Goal: Task Accomplishment & Management: Complete application form

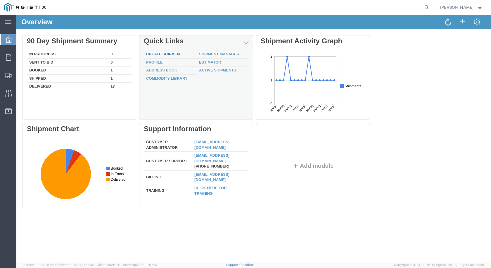
click at [154, 52] on link "Create Shipment" at bounding box center [164, 54] width 36 height 4
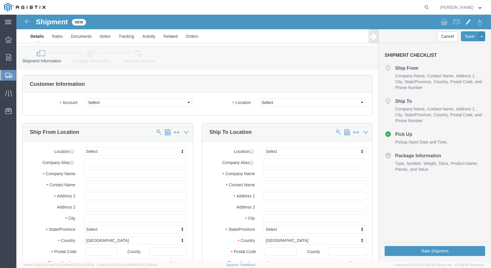
select select
click select "Select CM Distributors Inc PG&E"
select select "9596"
click select "Select CM Distributors Inc PG&E"
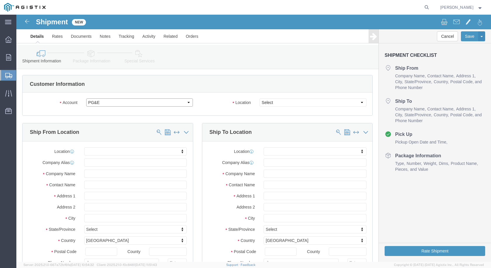
select select "PURCHORD"
select select
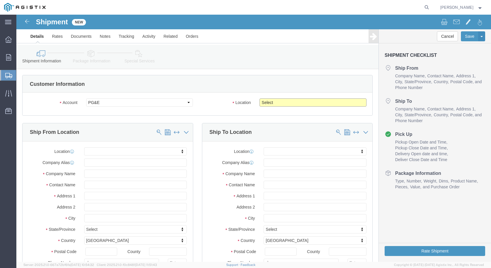
click select "Select All Others Fremont DC Fresno DC Wheatland DC"
select select "23082"
click select "Select All Others Fremont DC Fresno DC Wheatland DC"
click input "text"
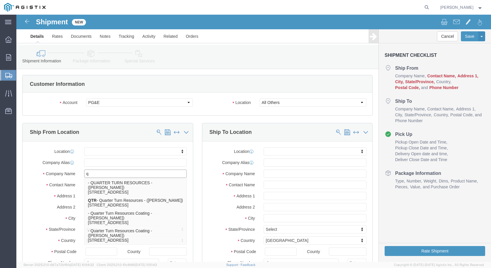
type input "qu"
click p "QTR - Quarter Turn Resources - (Julie Ramey) 3505 W. North Ave., Ponca CIty, OK…"
select select
type input "QTR"
type input "Quarter Turn Resources"
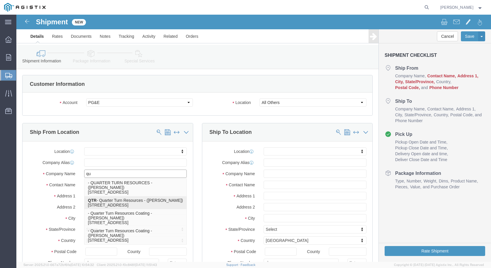
type input "Julie Ramey"
type input "3505 W. North Ave."
type input "Ponca CIty"
type input "74602"
type input "580-765-0183"
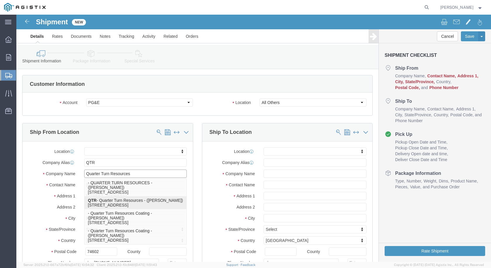
select select "OK"
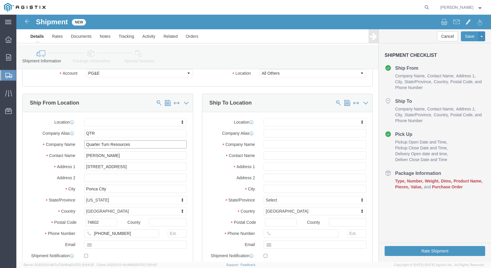
scroll to position [58, 0]
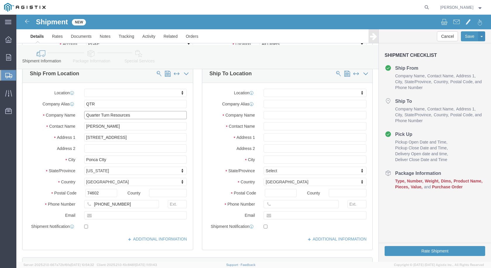
type input "Quarter Turn Resources"
click input "text"
type input "juie."
checkbox input "true"
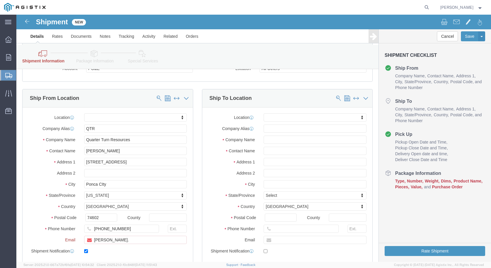
scroll to position [83, 0]
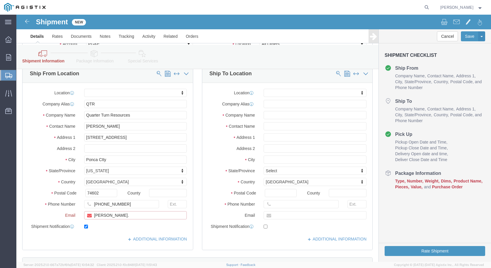
click input "juie."
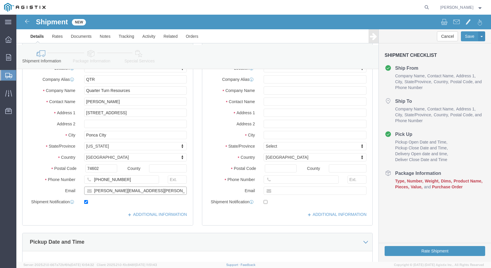
scroll to position [58, 0]
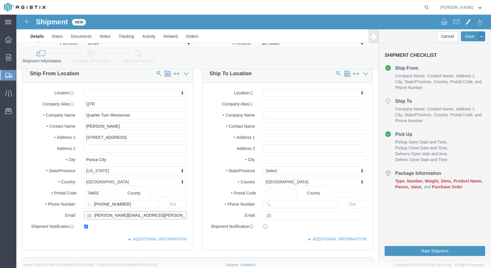
click input "juie.ramey@qtrinc.biz"
type input "julie.ramey@qtrinc.biz"
click input "text"
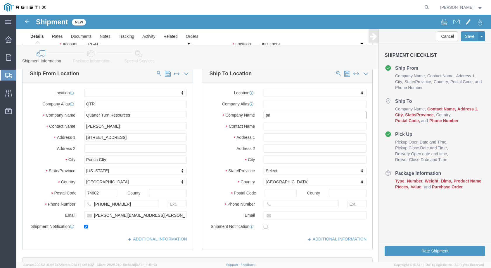
type input "pac"
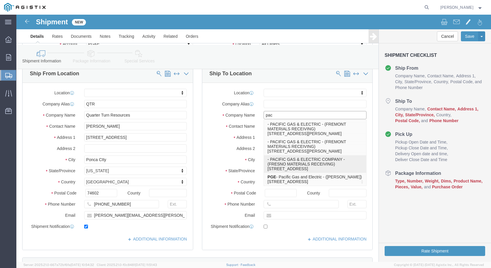
scroll to position [12, 0]
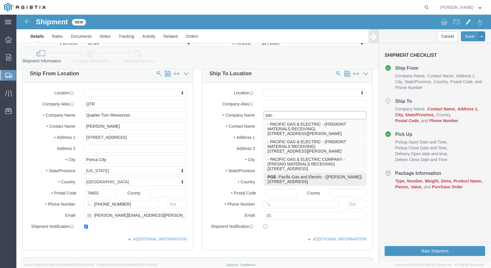
click p "PGE - Pacific Gas and Electric - (Victor Gully) 810 Ellsberg Dr., Warehouse 810…"
select select
type input "PGE"
type input "Pacific Gas and Electric"
type input "Victor Gully"
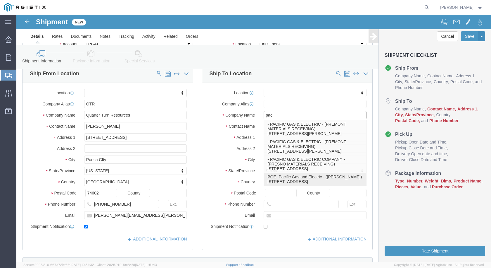
type input "810 Ellsberg Dr."
type input "Warehouse 810"
type input "Stockton"
type input "95205"
type input "209 620 1192"
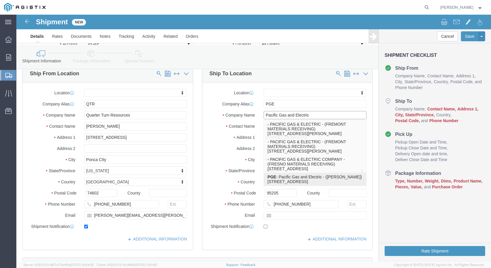
select select "CA"
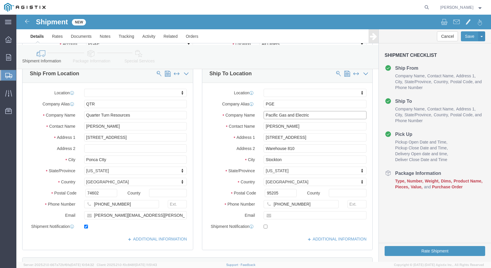
type input "Pacific Gas and Electric"
click input "Victor Gully"
drag, startPoint x: 280, startPoint y: 111, endPoint x: 200, endPoint y: 110, distance: 80.4
click div "Contact Name Victor Gully"
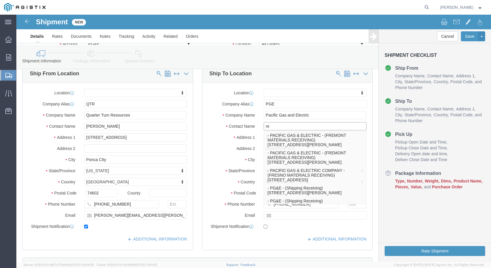
type input "r"
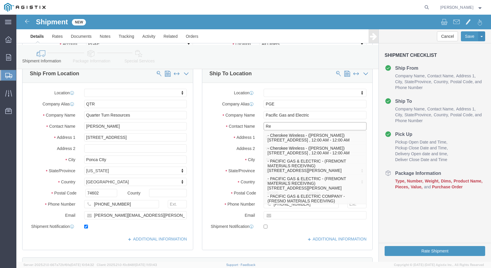
type input "Rec"
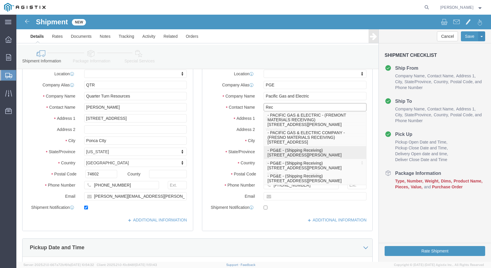
scroll to position [88, 0]
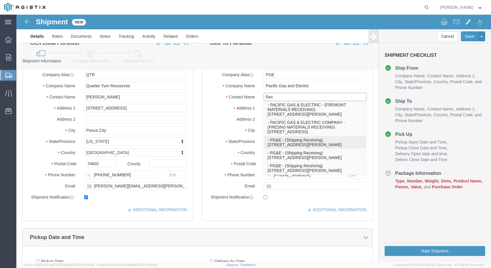
click p "- PG&E - (Shipping Receiving) 810 Gilmore Avenue, Stockton, CA, 95204, US"
select select
type input "PG&E"
type input "Shipping Receiving"
type input "810 Gilmore Avenue"
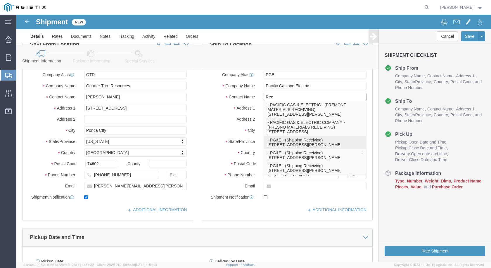
type input "95204"
type input "916-616-4291"
select select "CA"
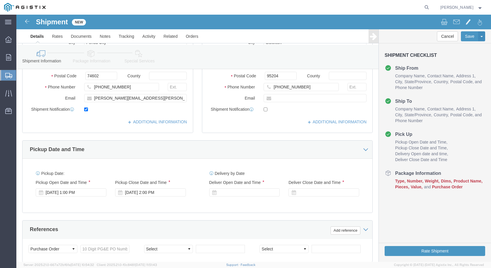
scroll to position [205, 0]
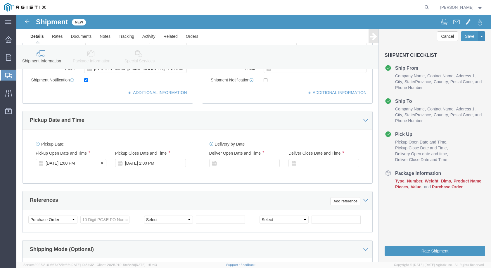
type input "Shipping Receiving"
click div "Oct 13 2025 1:00 PM"
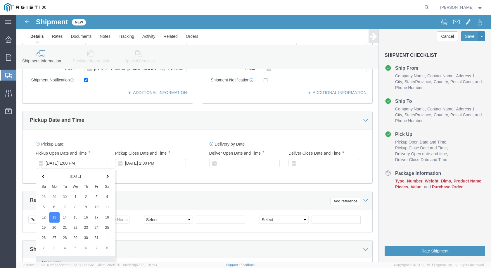
scroll to position [305, 0]
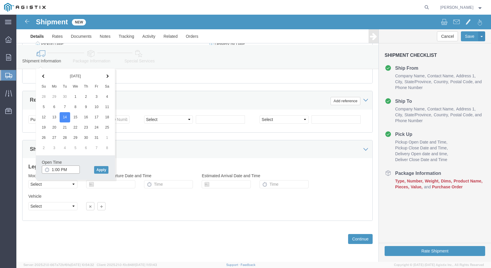
click input "1:00 PM"
click div "References Add reference"
